Goal: Information Seeking & Learning: Understand process/instructions

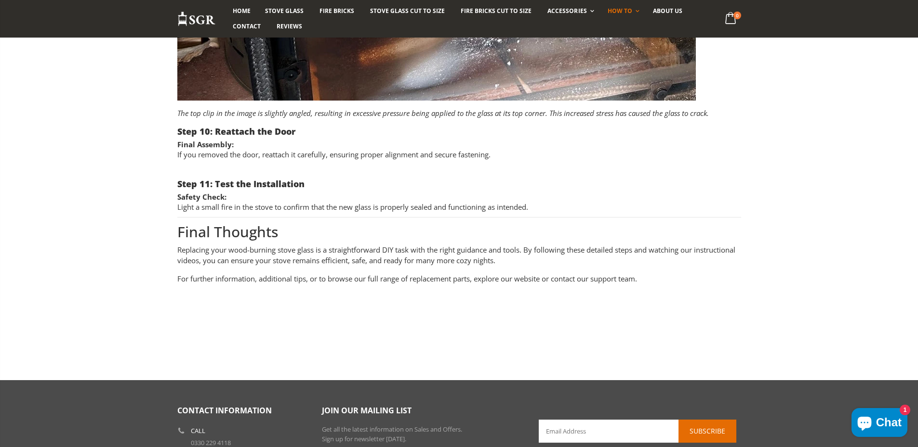
scroll to position [3101, 0]
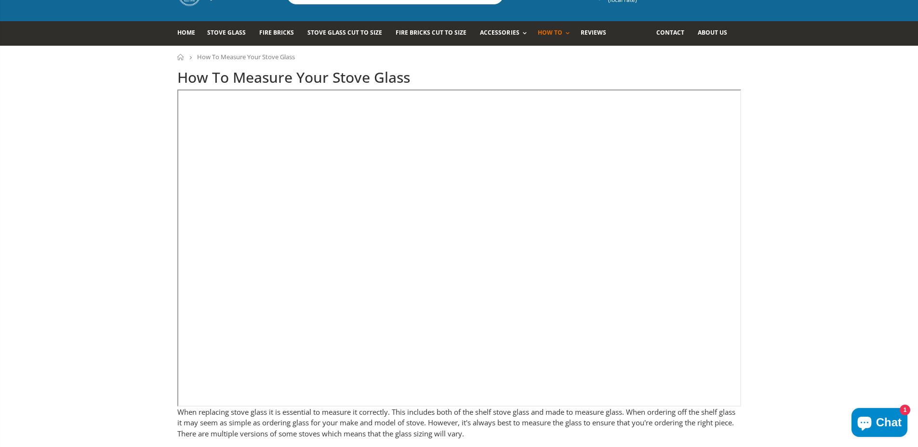
scroll to position [64, 0]
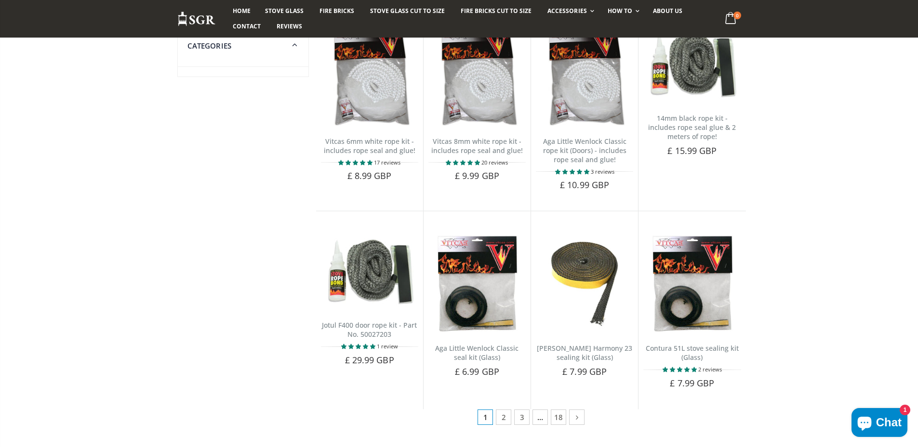
scroll to position [193, 0]
